Goal: Use online tool/utility: Utilize a website feature to perform a specific function

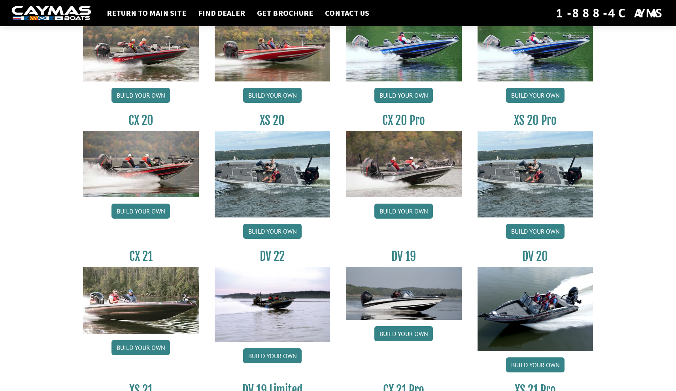
scroll to position [726, 0]
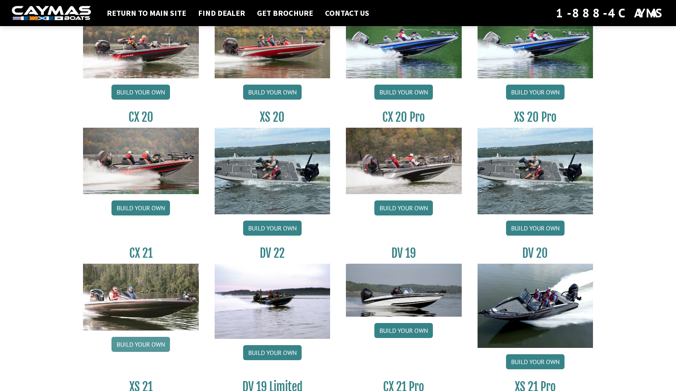
click at [132, 346] on link "Build your own" at bounding box center [141, 344] width 59 height 15
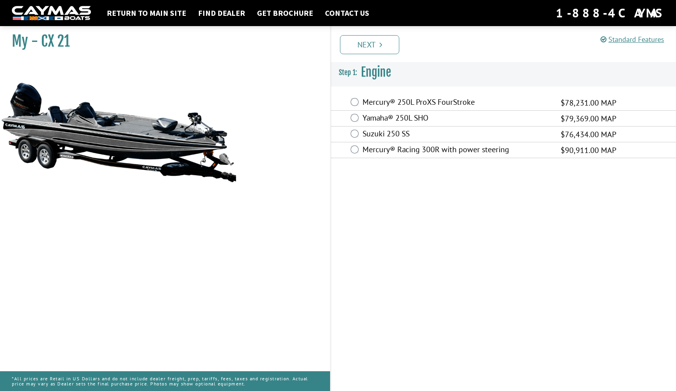
click at [369, 115] on label "Yamaha® 250L SHO" at bounding box center [457, 118] width 188 height 11
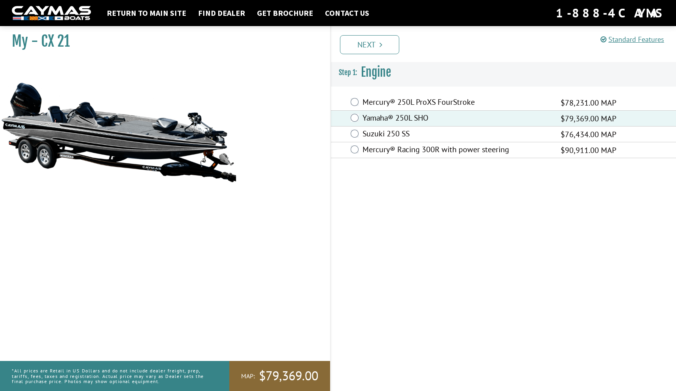
click at [367, 98] on label "Mercury® 250L ProXS FourStroke" at bounding box center [457, 102] width 188 height 11
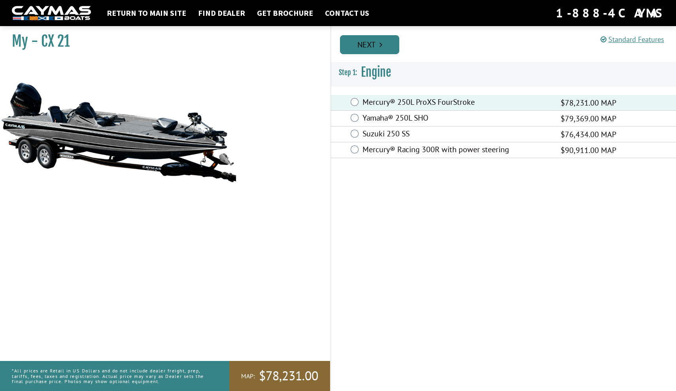
click at [384, 44] on link "Next" at bounding box center [369, 44] width 59 height 19
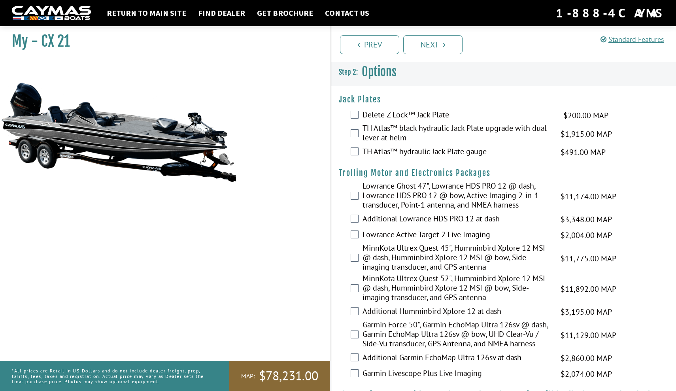
click at [391, 112] on label "Delete Z Lock™ Jack Plate" at bounding box center [457, 115] width 188 height 11
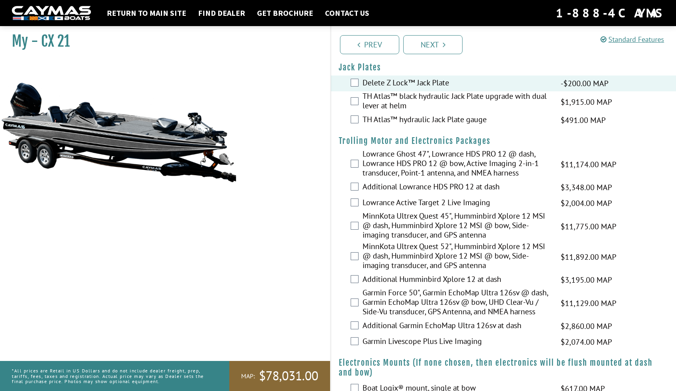
scroll to position [34, 0]
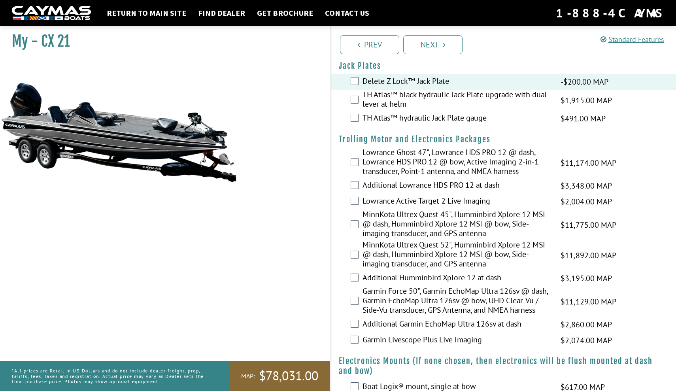
click at [385, 120] on label "TH Atlas™ hydraulic Jack Plate gauge" at bounding box center [457, 118] width 188 height 11
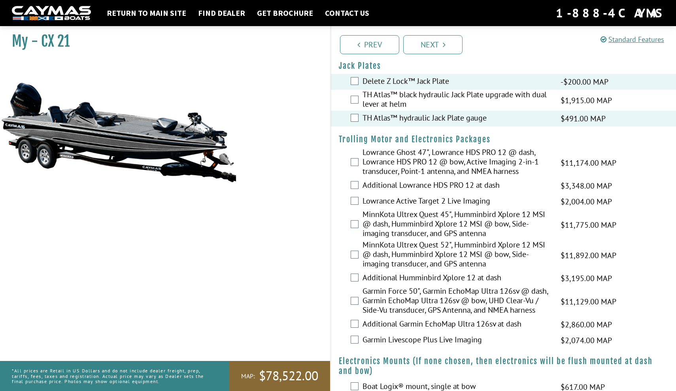
click at [379, 81] on label "Delete Z Lock™ Jack Plate" at bounding box center [457, 81] width 188 height 11
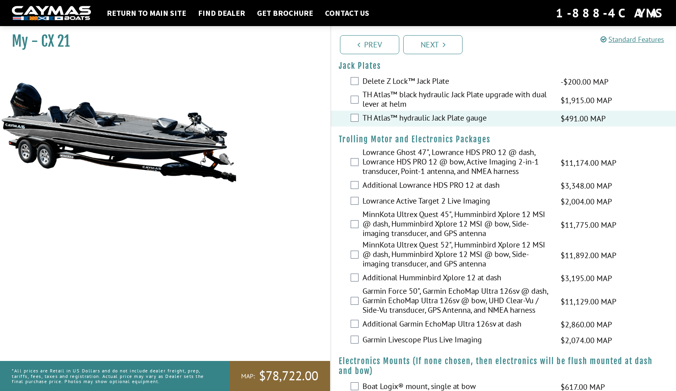
click at [389, 81] on label "Delete Z Lock™ Jack Plate" at bounding box center [457, 81] width 188 height 11
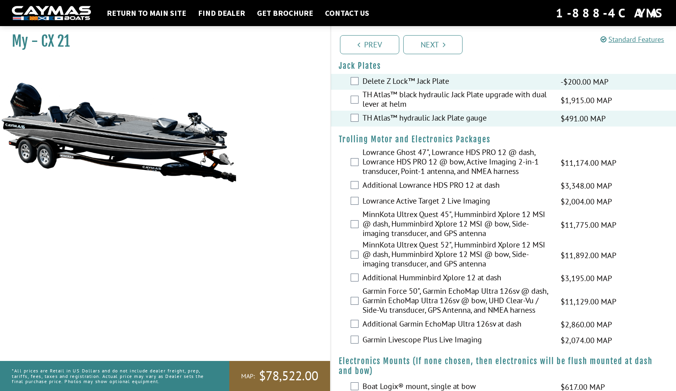
click at [399, 81] on label "Delete Z Lock™ Jack Plate" at bounding box center [457, 81] width 188 height 11
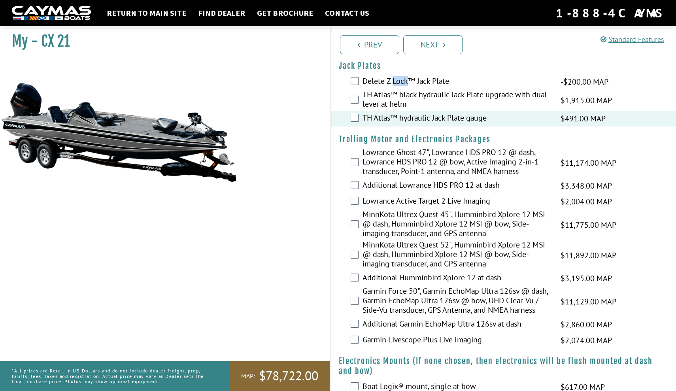
click at [399, 81] on label "Delete Z Lock™ Jack Plate" at bounding box center [457, 81] width 188 height 11
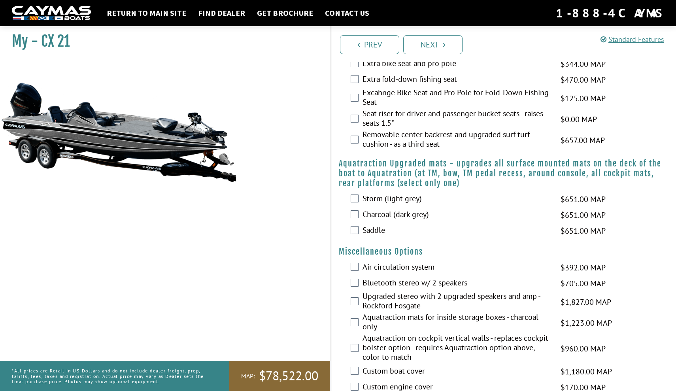
scroll to position [531, 0]
